Goal: Information Seeking & Learning: Learn about a topic

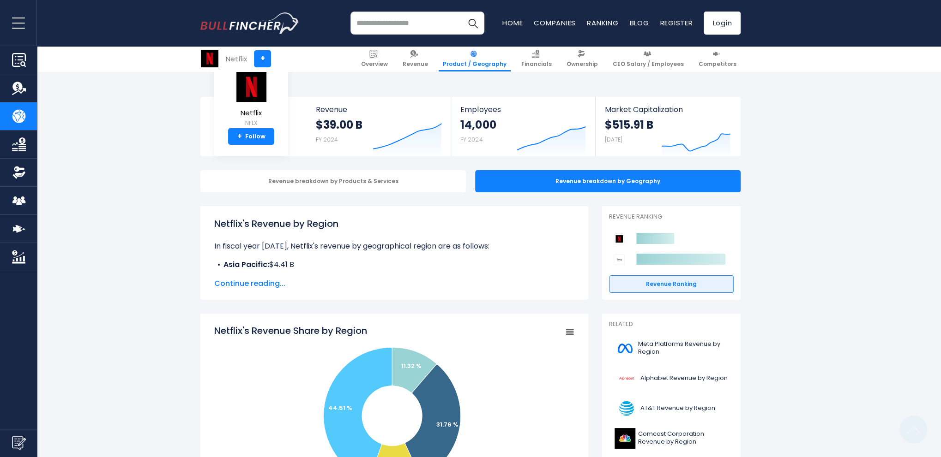
scroll to position [185, 0]
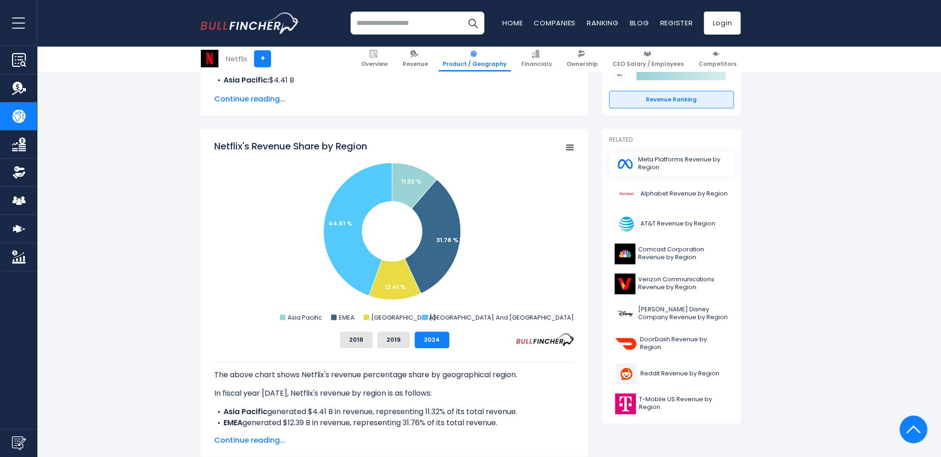
click at [644, 165] on span "Meta Platforms Revenue by Region" at bounding box center [683, 164] width 90 height 16
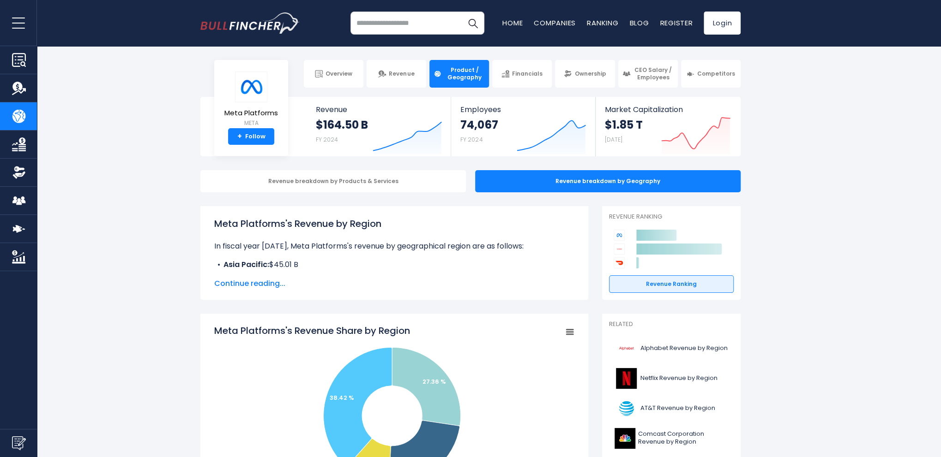
click at [804, 183] on div "Revenue breakdown by Products & Services Revenue breakdown by Geography" at bounding box center [470, 181] width 941 height 22
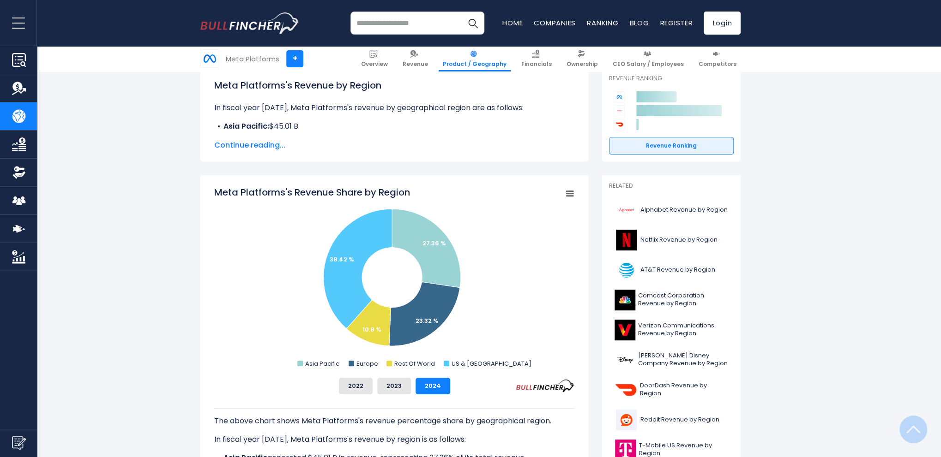
scroll to position [185, 0]
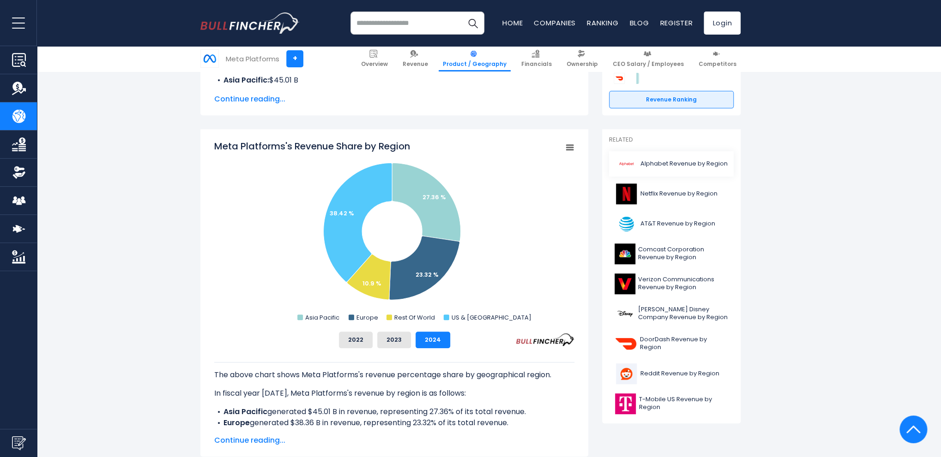
click at [684, 163] on span "Alphabet Revenue by Region" at bounding box center [683, 164] width 87 height 8
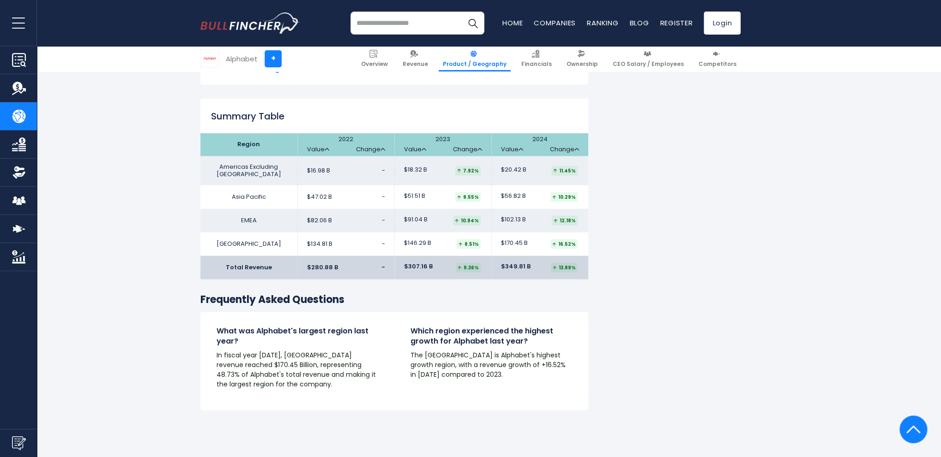
scroll to position [1708, 0]
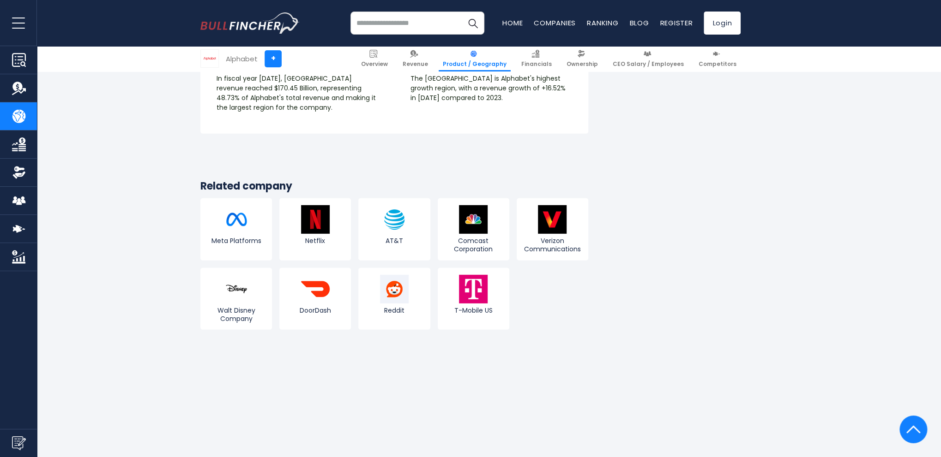
click at [398, 26] on input "search" at bounding box center [417, 23] width 134 height 23
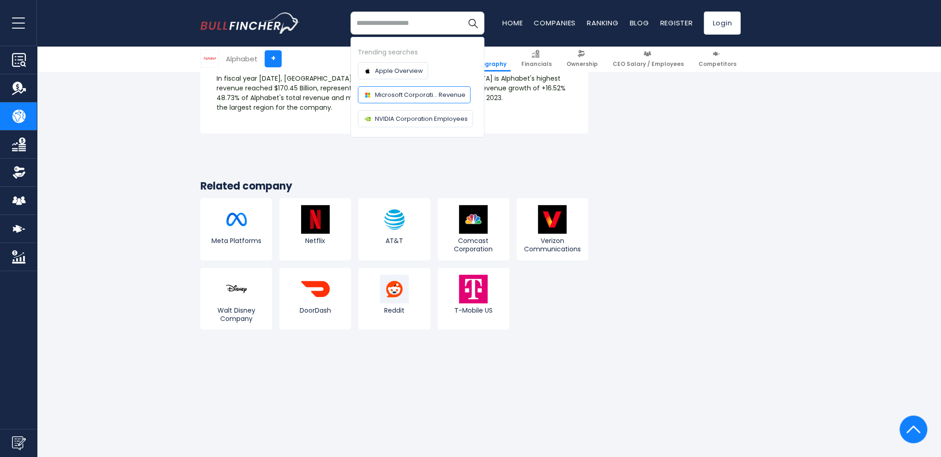
click at [408, 96] on span "Microsoft Corporati... Revenue" at bounding box center [420, 95] width 90 height 10
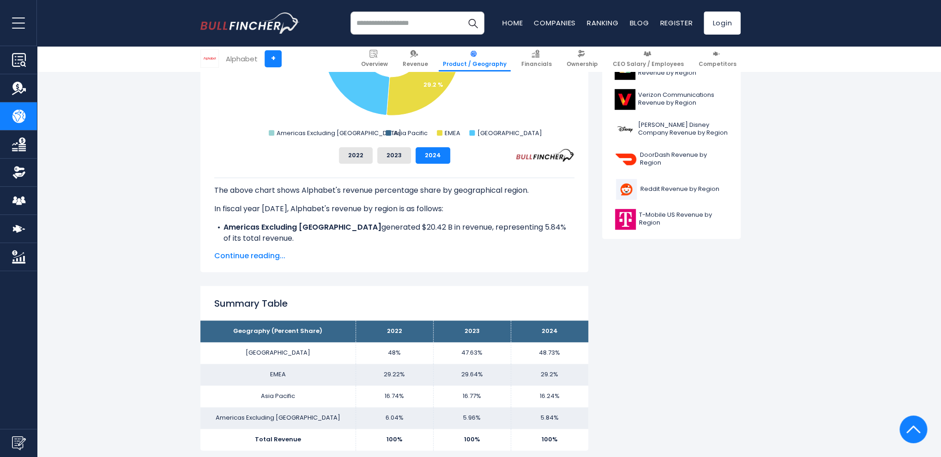
scroll to position [0, 0]
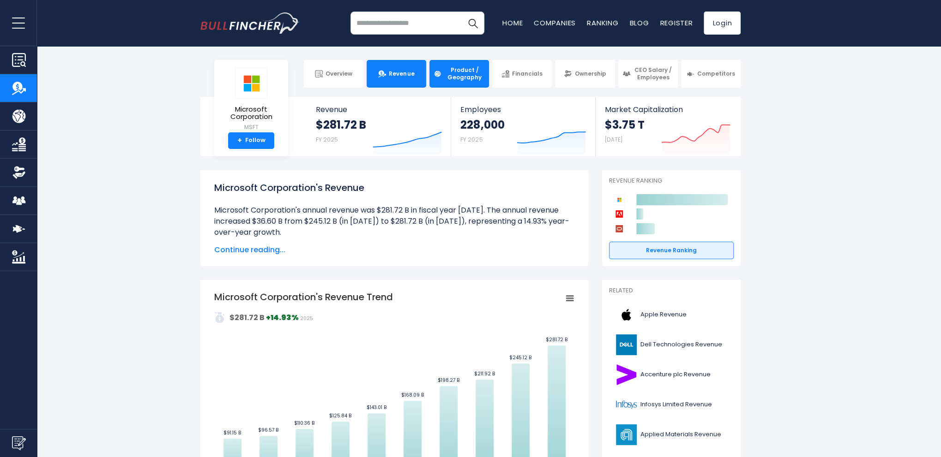
click at [454, 72] on span "Product / Geography" at bounding box center [464, 73] width 41 height 14
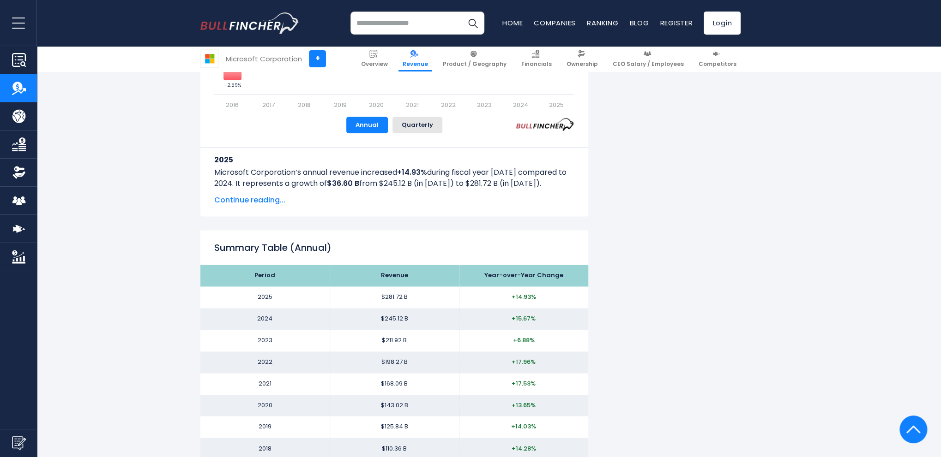
scroll to position [1108, 0]
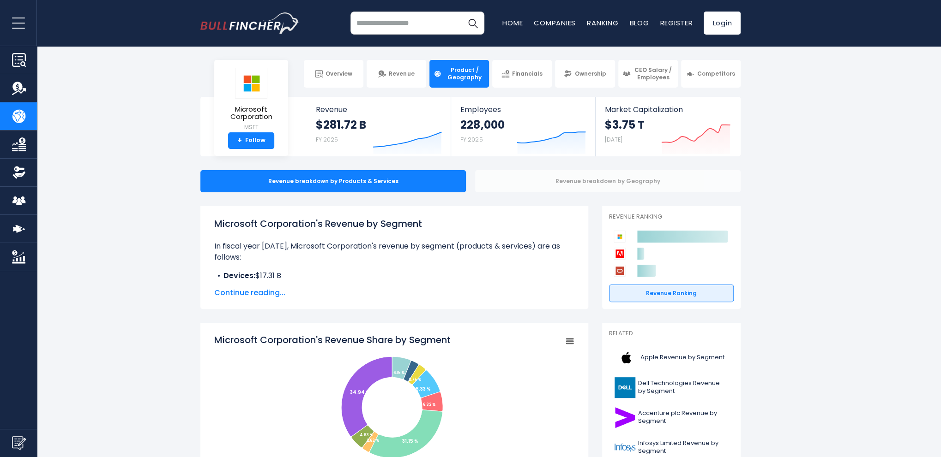
click at [534, 184] on div "Revenue breakdown by Geography" at bounding box center [607, 181] width 265 height 22
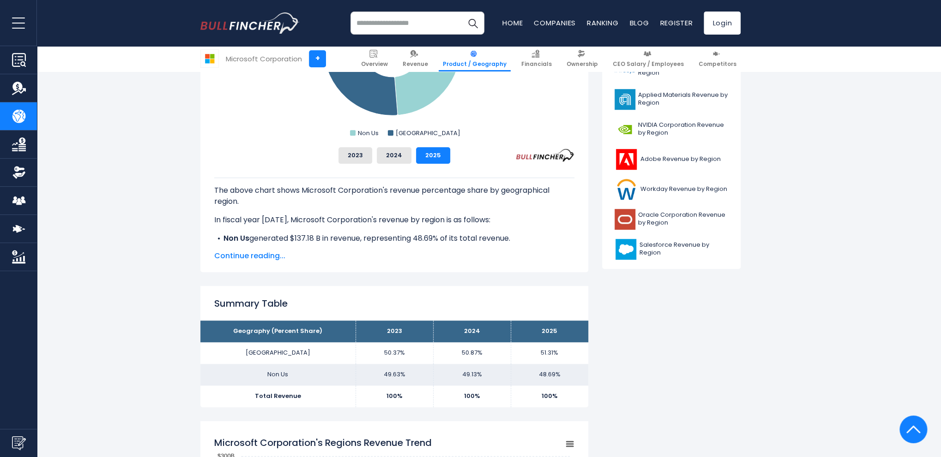
scroll to position [92, 0]
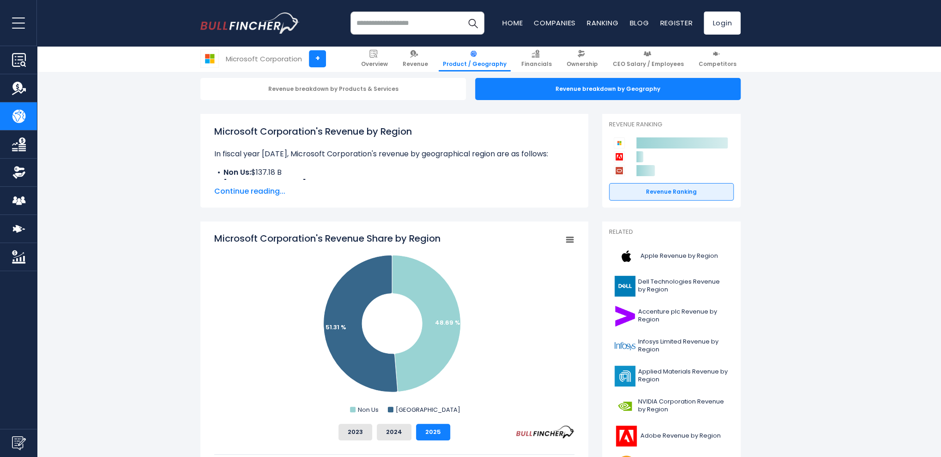
click at [383, 18] on input "search" at bounding box center [417, 23] width 134 height 23
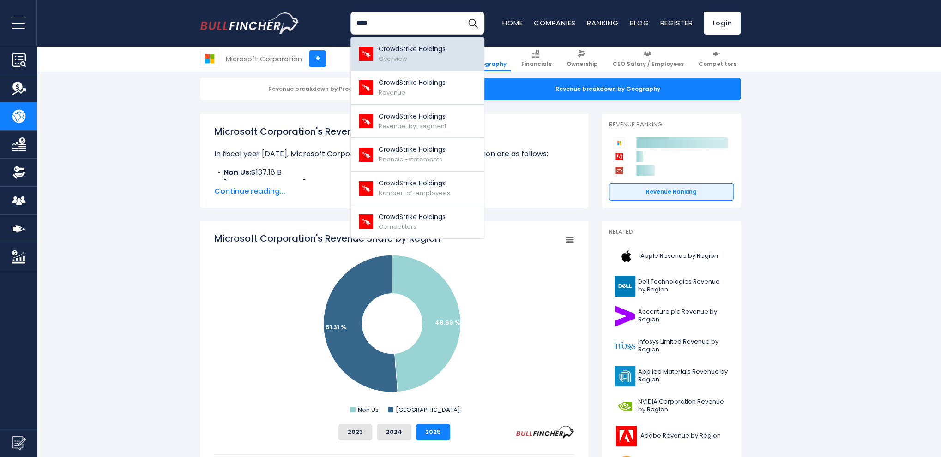
type input "****"
click at [423, 51] on p "CrowdStrike Holdings" at bounding box center [412, 49] width 67 height 10
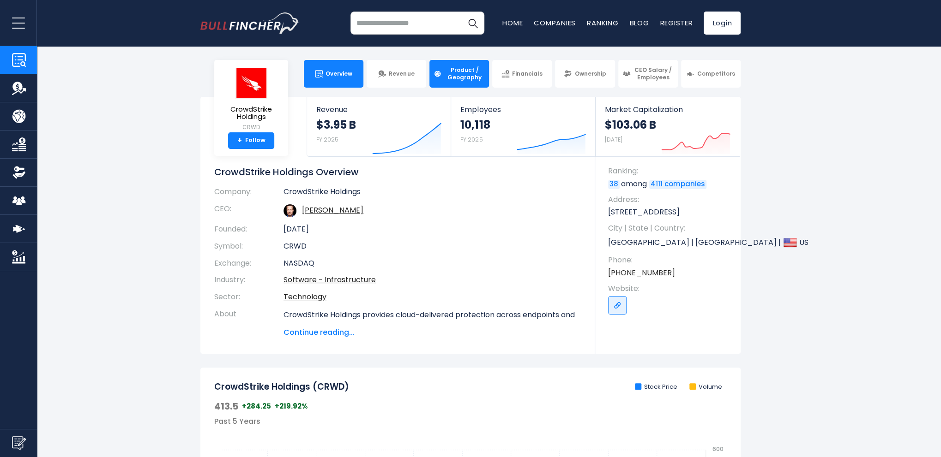
click at [455, 64] on link "Product / Geography" at bounding box center [459, 74] width 60 height 28
click at [463, 79] on span "Product / Geography" at bounding box center [464, 73] width 41 height 14
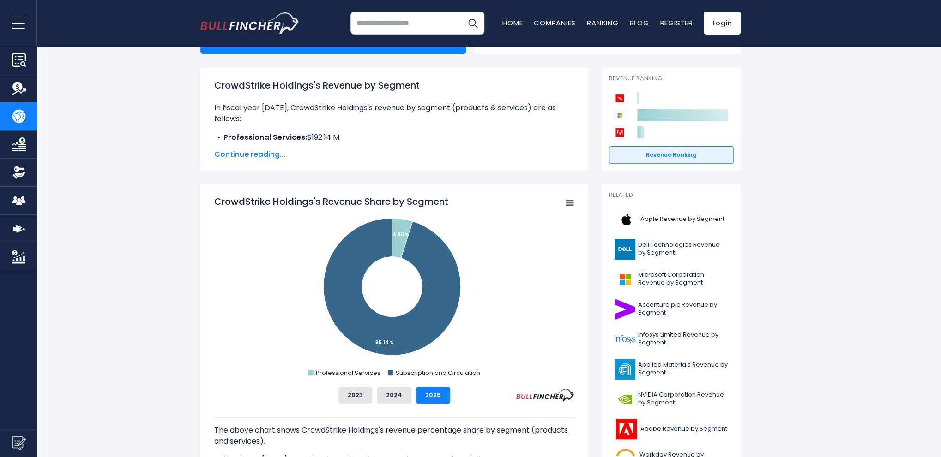
scroll to position [46, 0]
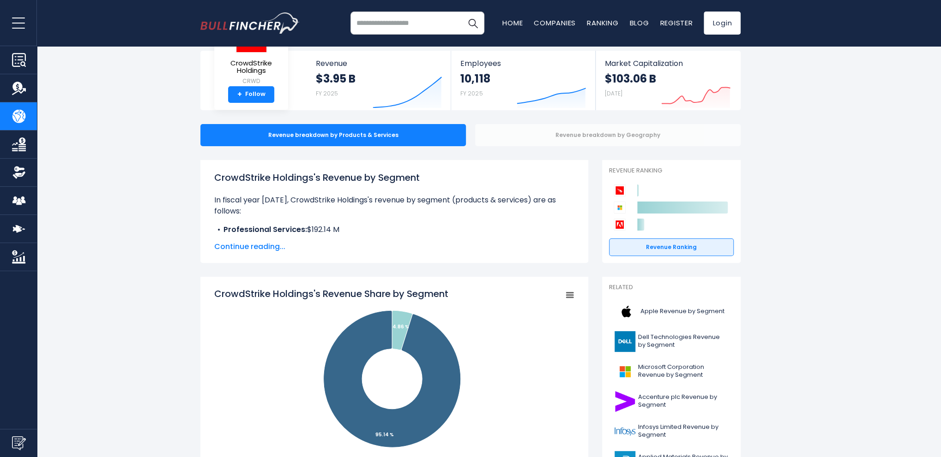
click at [539, 140] on div "Revenue breakdown by Geography" at bounding box center [607, 135] width 265 height 22
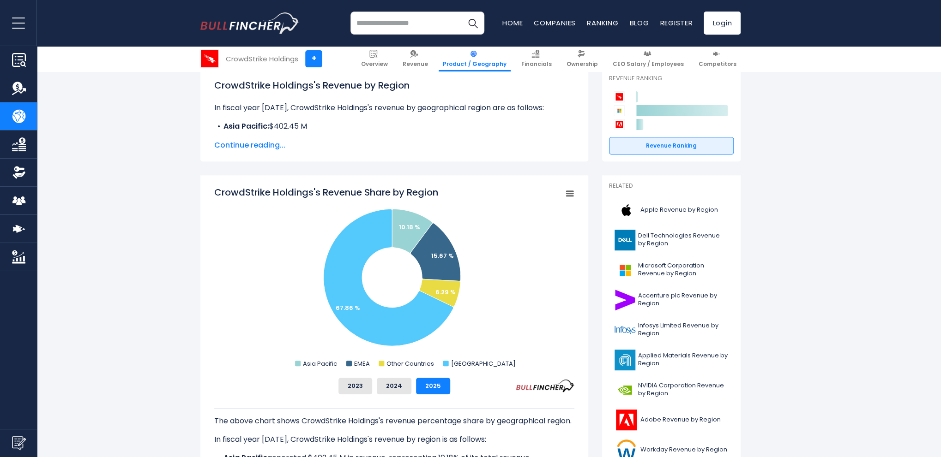
scroll to position [231, 0]
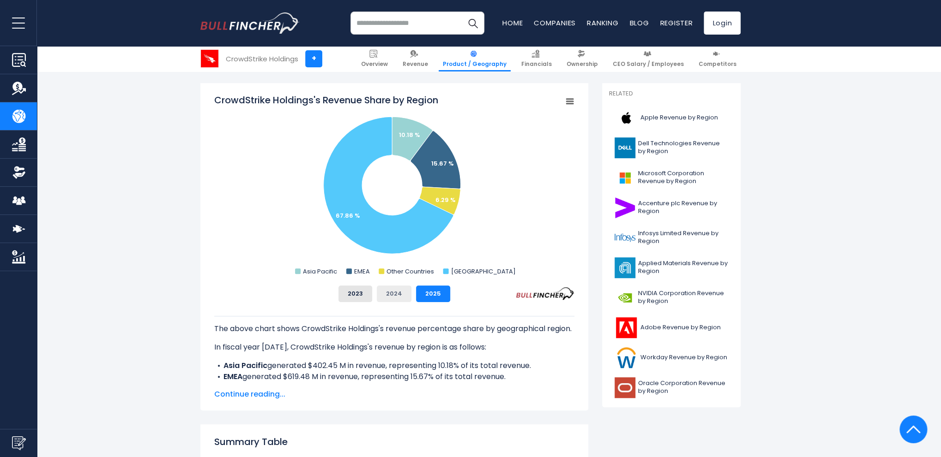
click at [392, 295] on button "2024" at bounding box center [394, 294] width 35 height 17
click at [350, 291] on button "2023" at bounding box center [355, 294] width 34 height 17
click at [393, 299] on button "2024" at bounding box center [394, 294] width 35 height 17
click at [433, 298] on button "2025" at bounding box center [433, 294] width 34 height 17
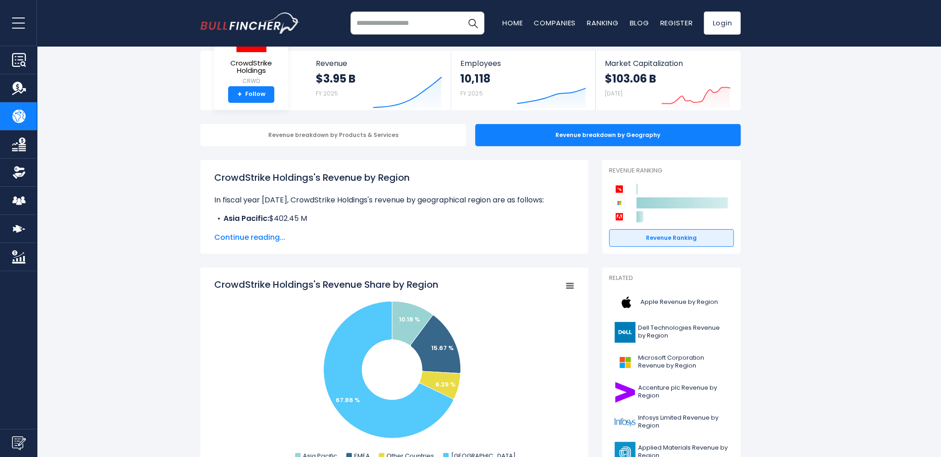
scroll to position [0, 0]
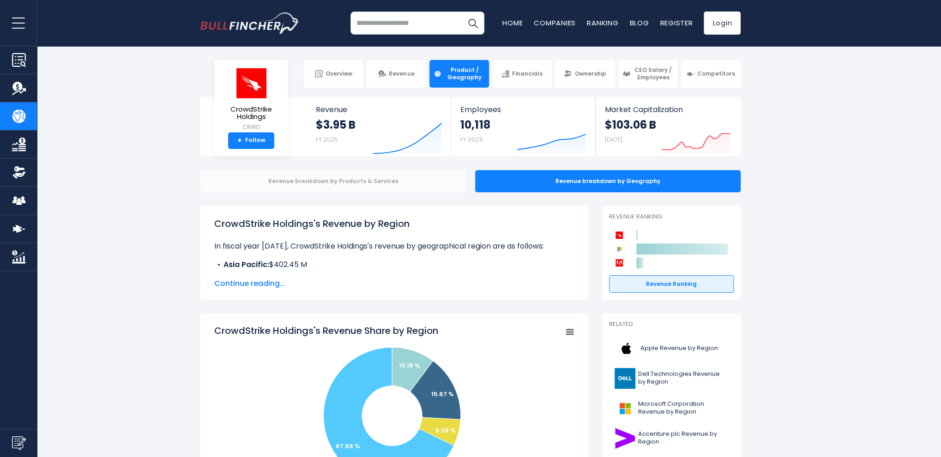
click at [357, 186] on div "Revenue breakdown by Products & Services" at bounding box center [332, 181] width 265 height 22
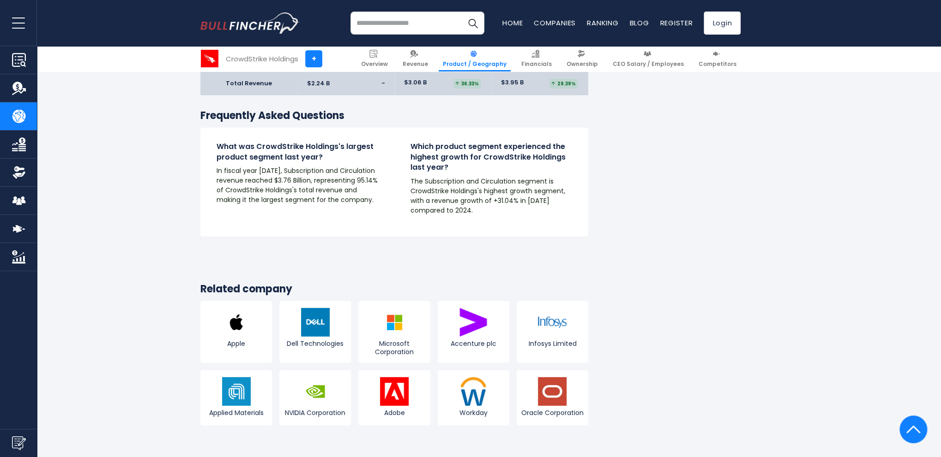
scroll to position [1570, 0]
